Goal: Find specific page/section: Find specific page/section

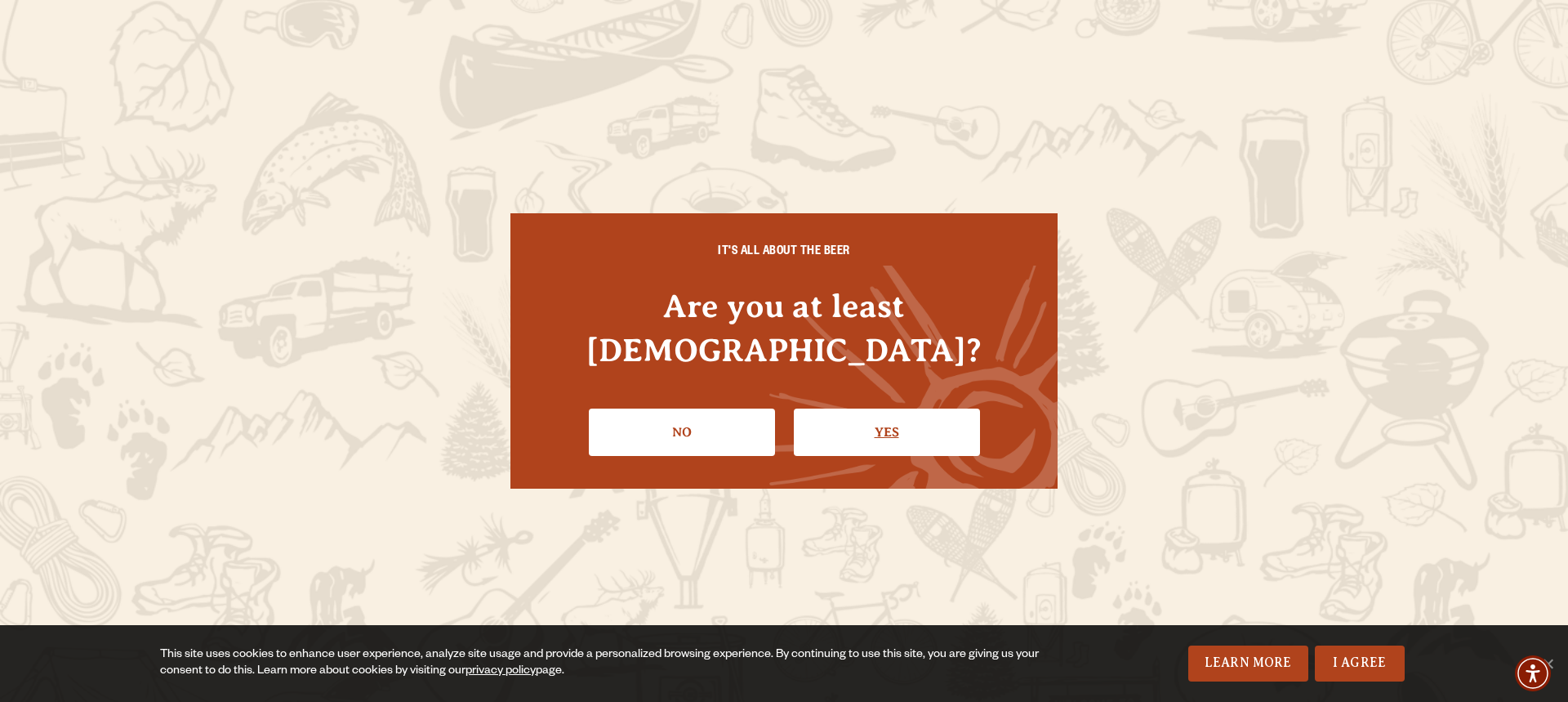
click at [871, 413] on link "Yes" at bounding box center [886, 432] width 186 height 48
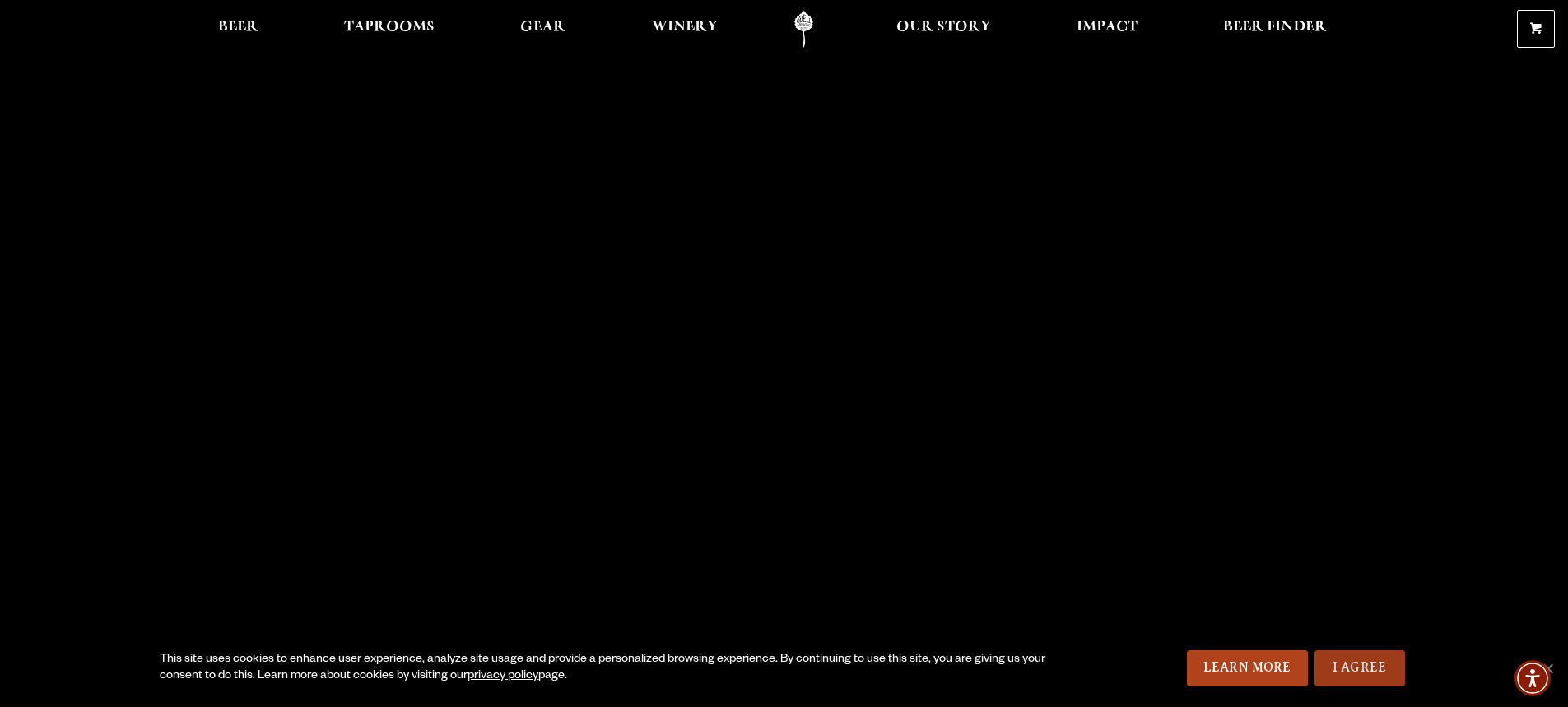
click at [1344, 662] on link "I Agree" at bounding box center [1359, 668] width 91 height 36
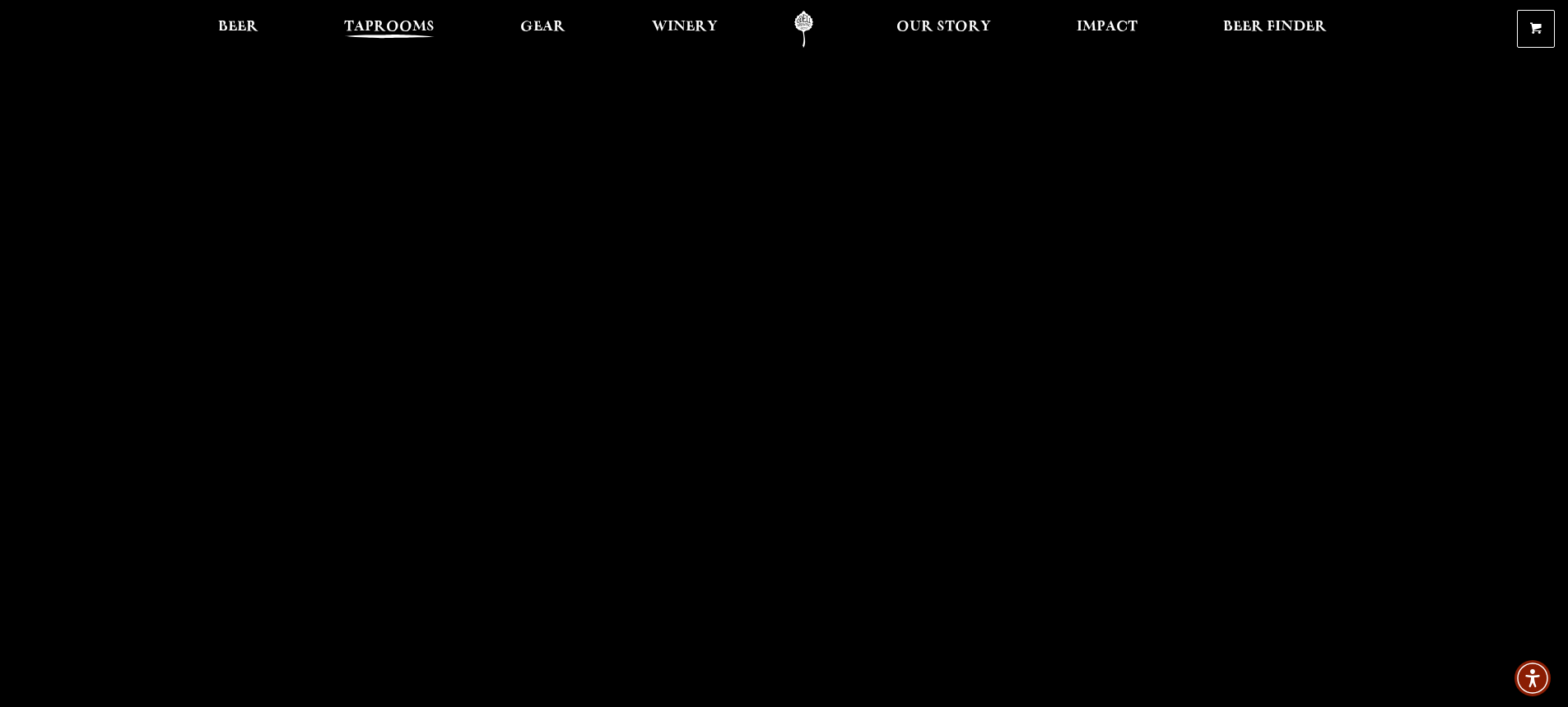
click at [367, 31] on span "Taprooms" at bounding box center [389, 27] width 91 height 13
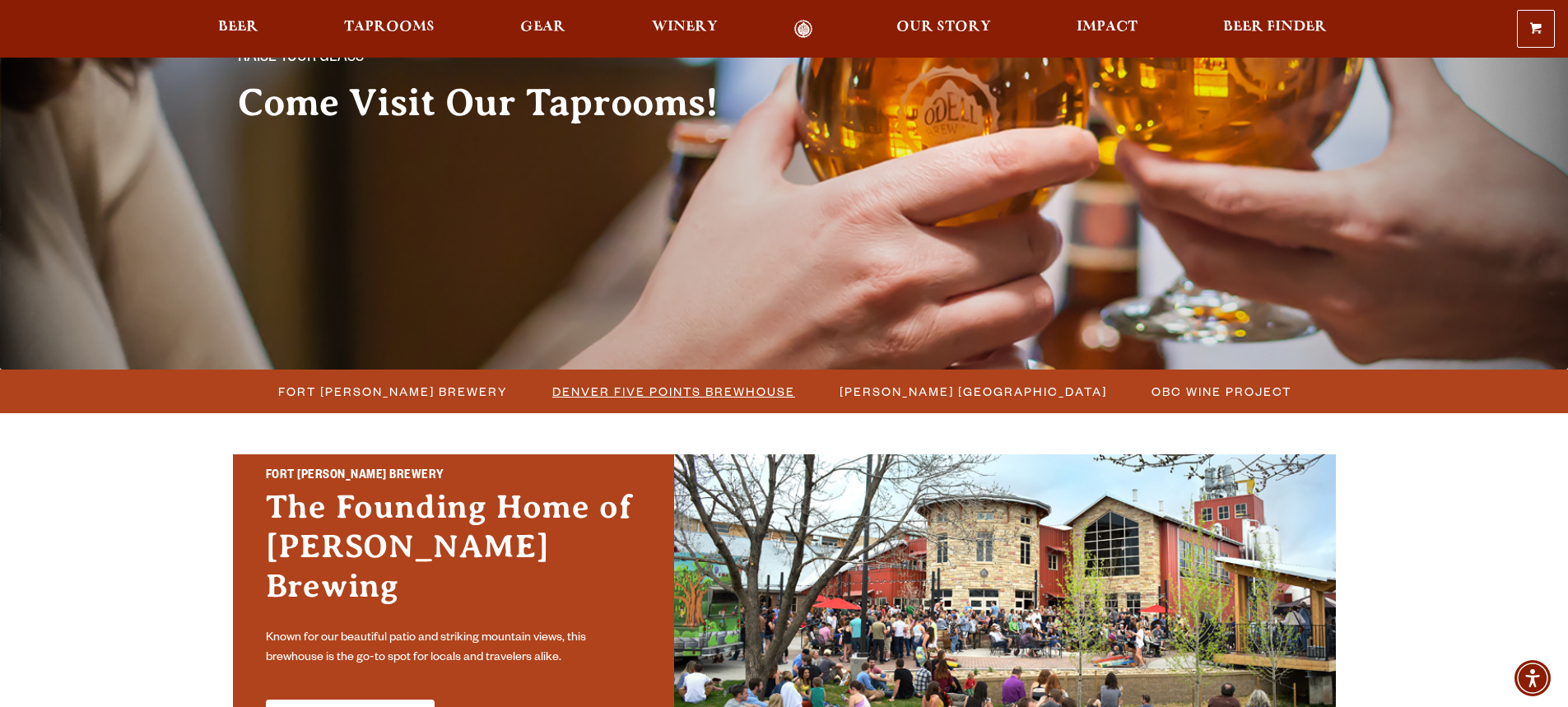
scroll to position [329, 0]
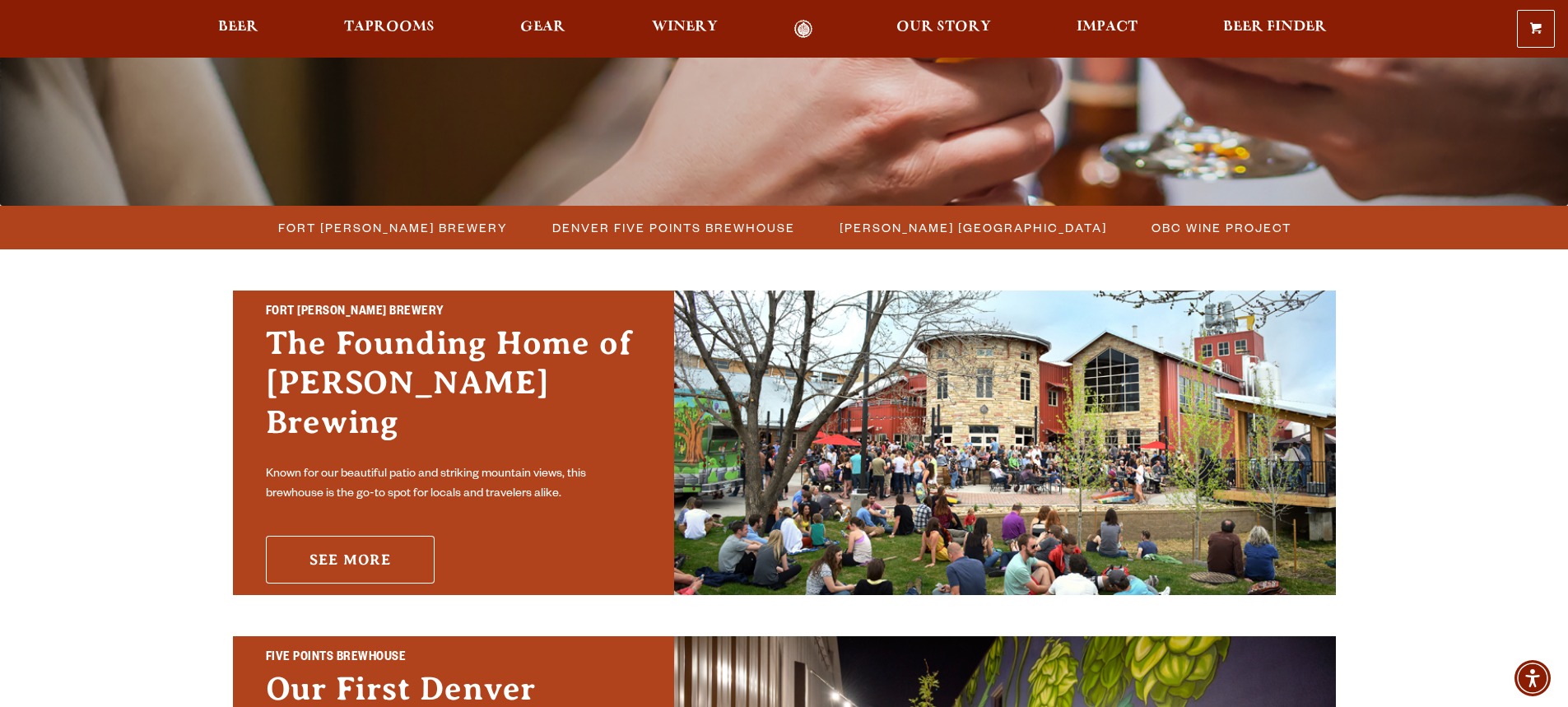
click at [333, 548] on link "See More" at bounding box center [349, 559] width 168 height 48
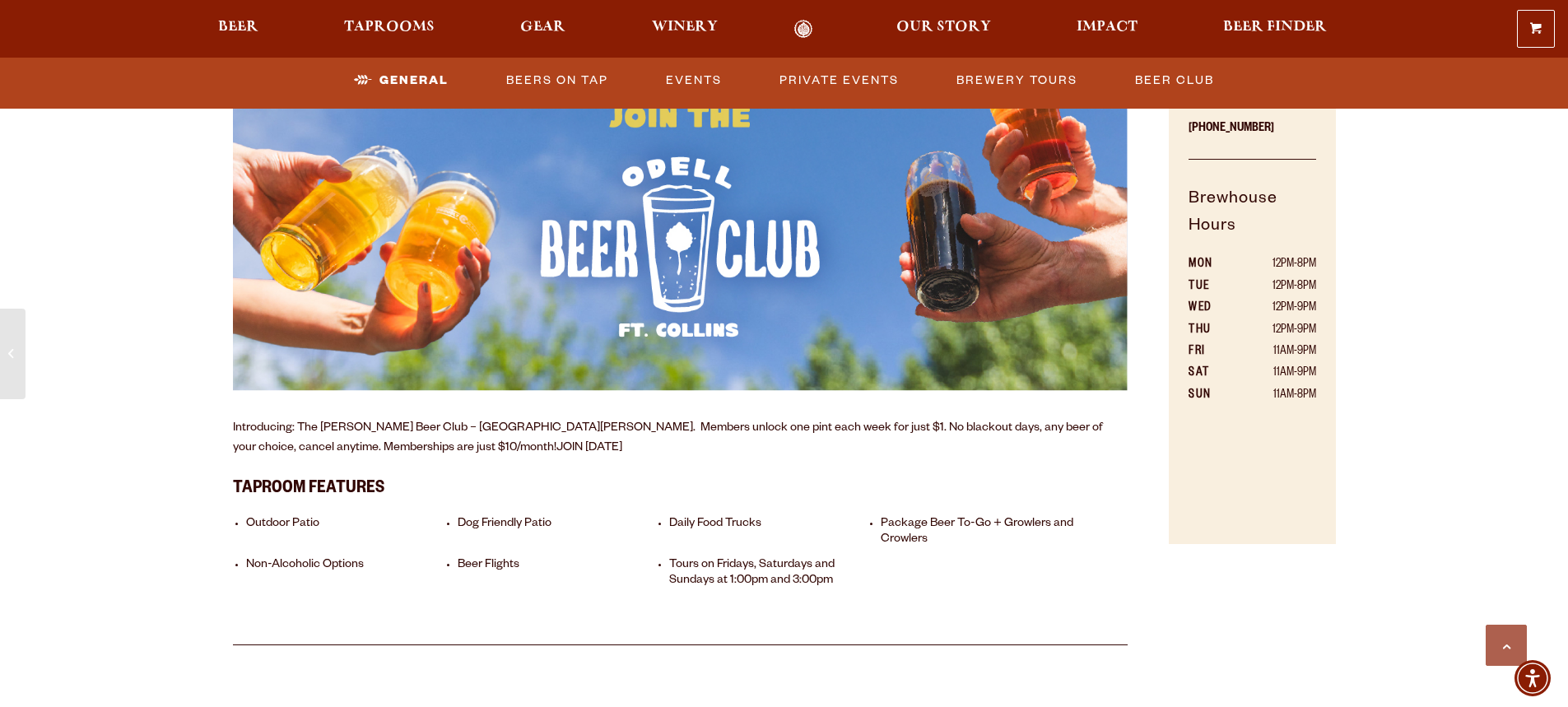
scroll to position [1152, 0]
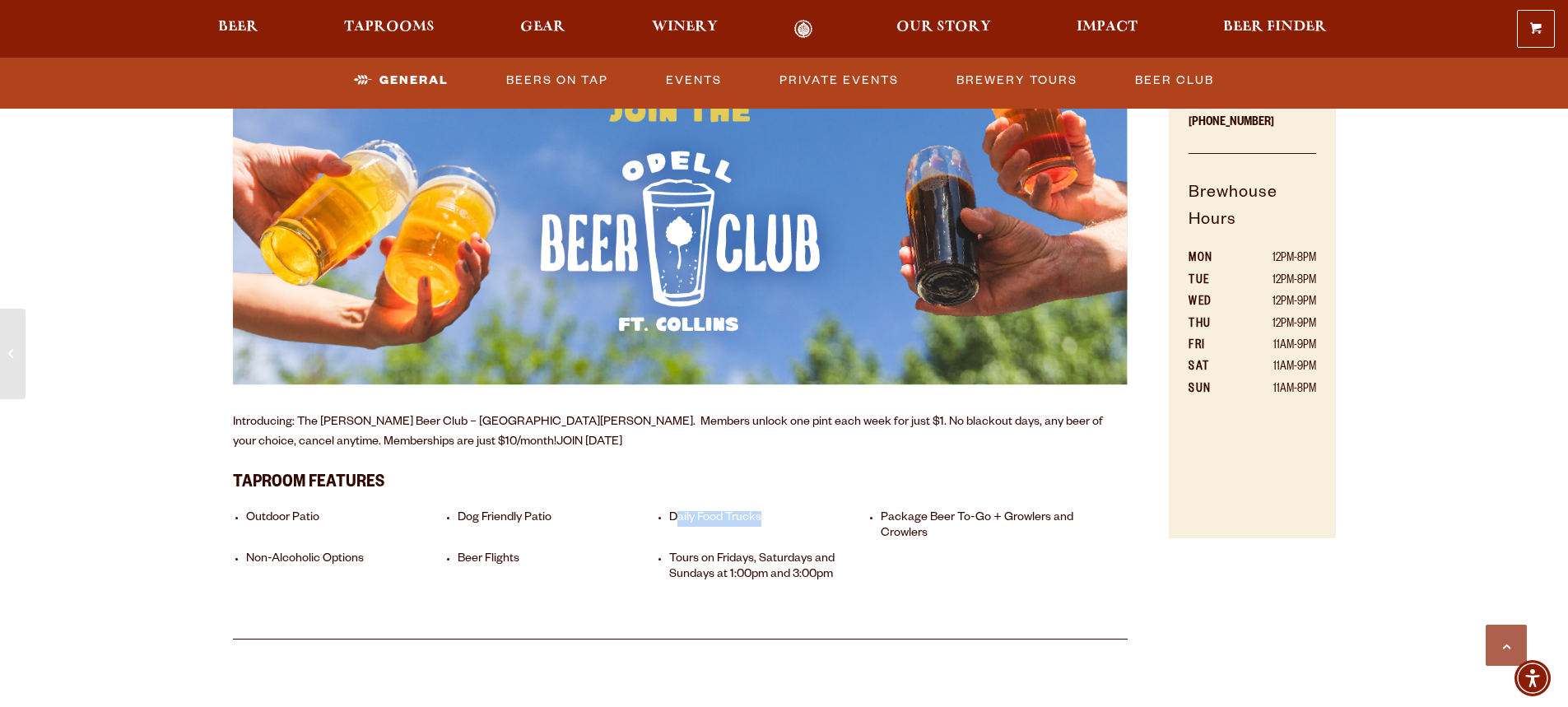
drag, startPoint x: 673, startPoint y: 501, endPoint x: 767, endPoint y: 494, distance: 94.3
click at [767, 511] on li "Daily Food Trucks" at bounding box center [770, 526] width 203 height 31
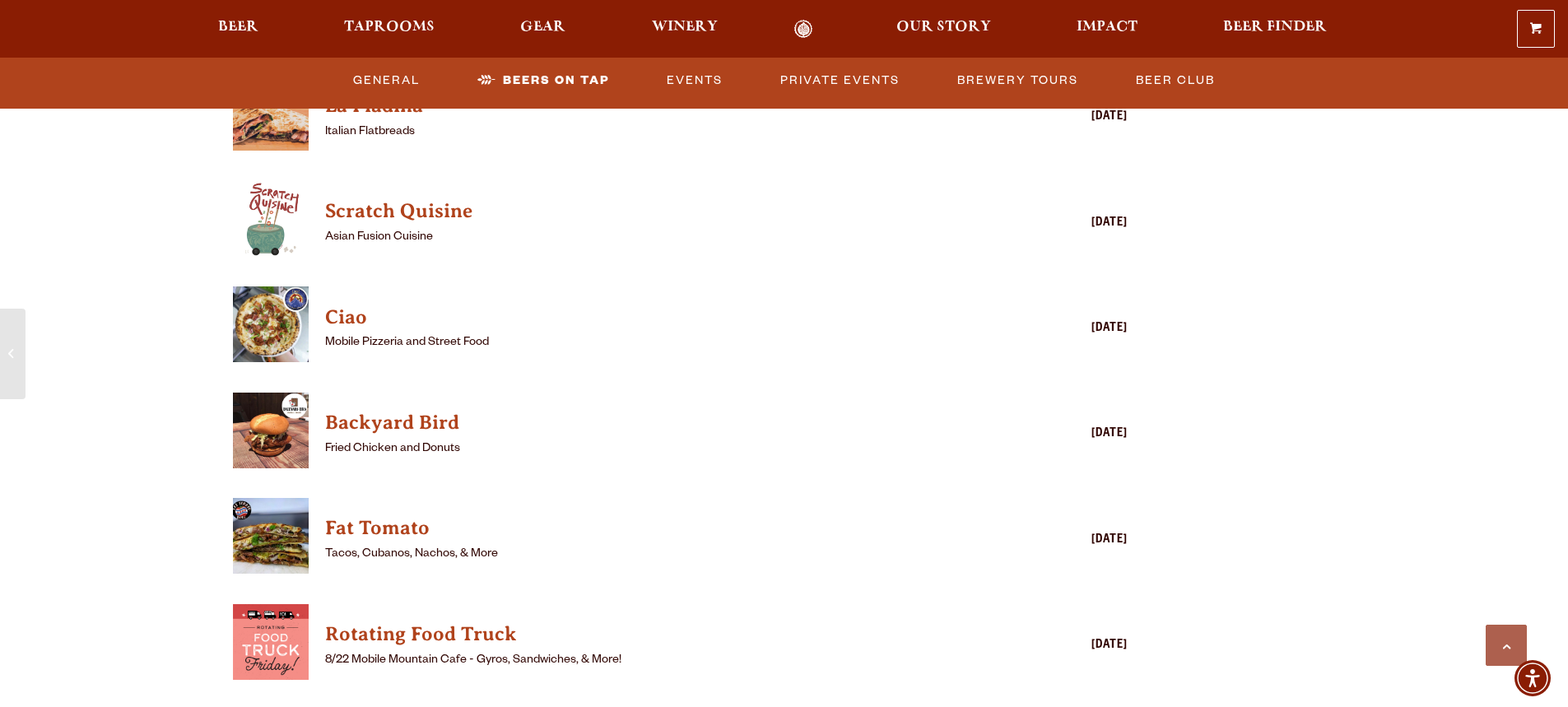
scroll to position [4114, 0]
click at [408, 408] on h4 "Backyard Bird" at bounding box center [657, 422] width 664 height 26
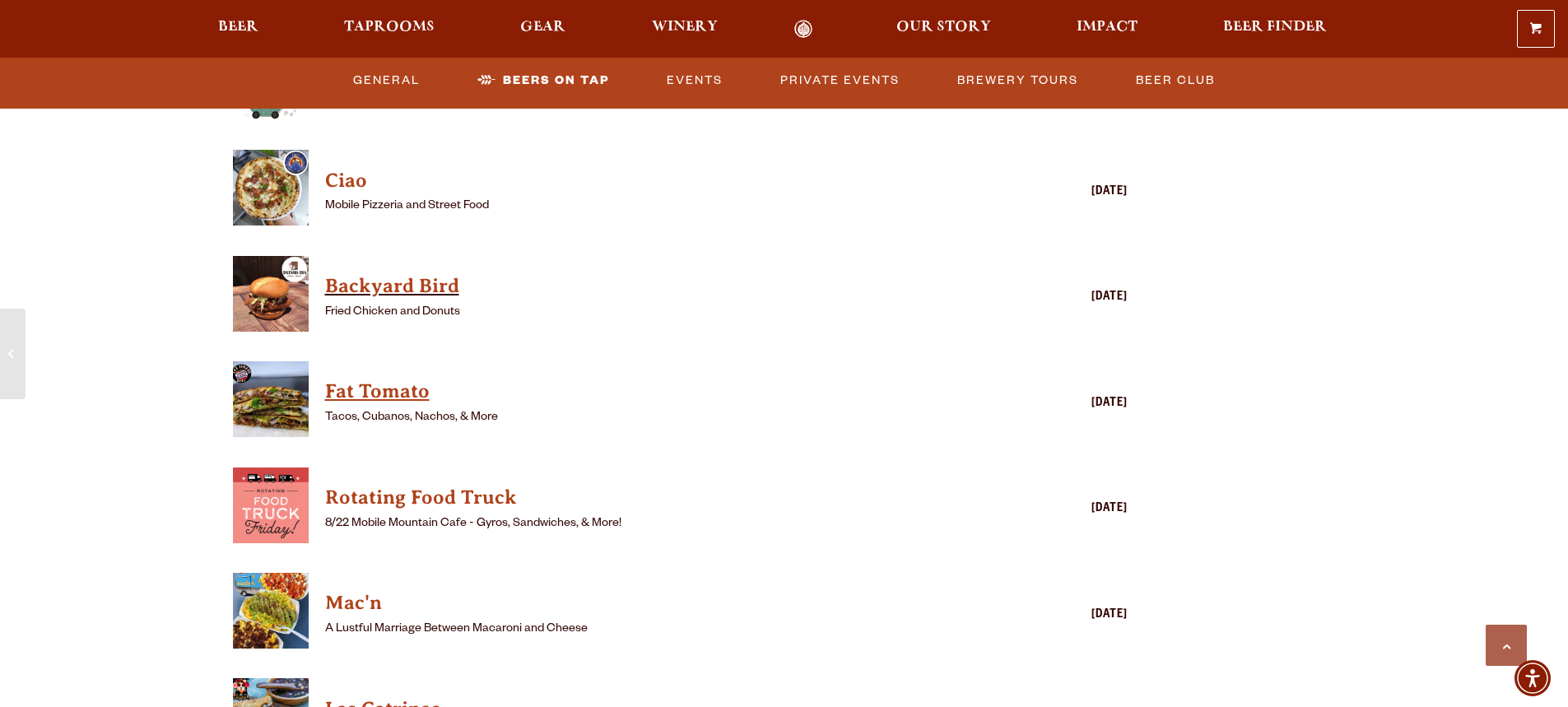
scroll to position [4278, 0]
